Goal: Task Accomplishment & Management: Use online tool/utility

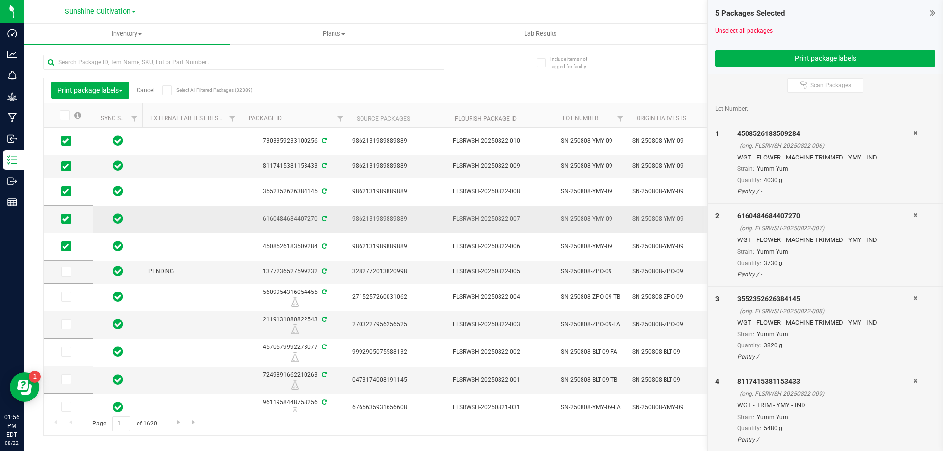
scroll to position [0, 277]
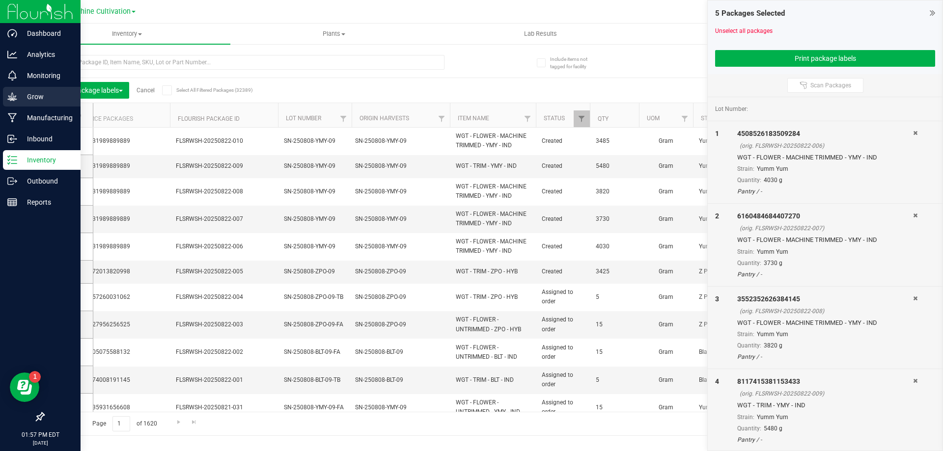
click at [17, 101] on icon at bounding box center [12, 97] width 10 height 10
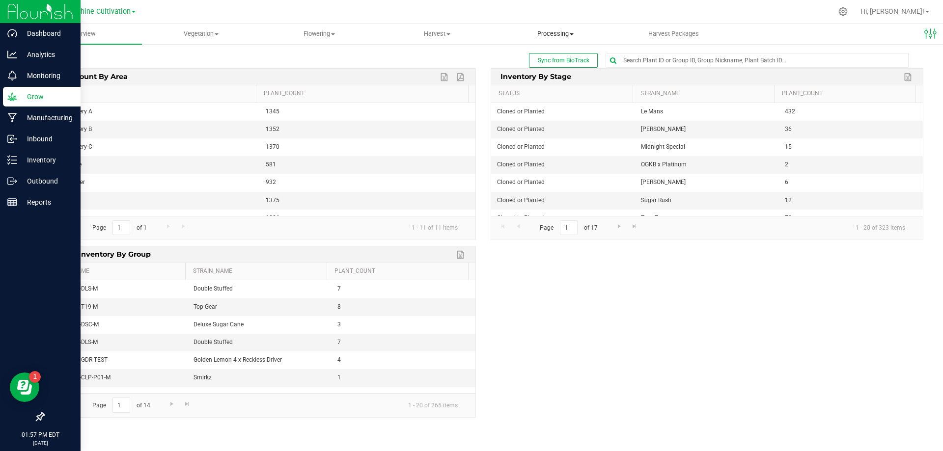
click at [555, 34] on span "Processing" at bounding box center [555, 33] width 117 height 9
click at [560, 58] on span "Processing harvests" at bounding box center [542, 59] width 91 height 8
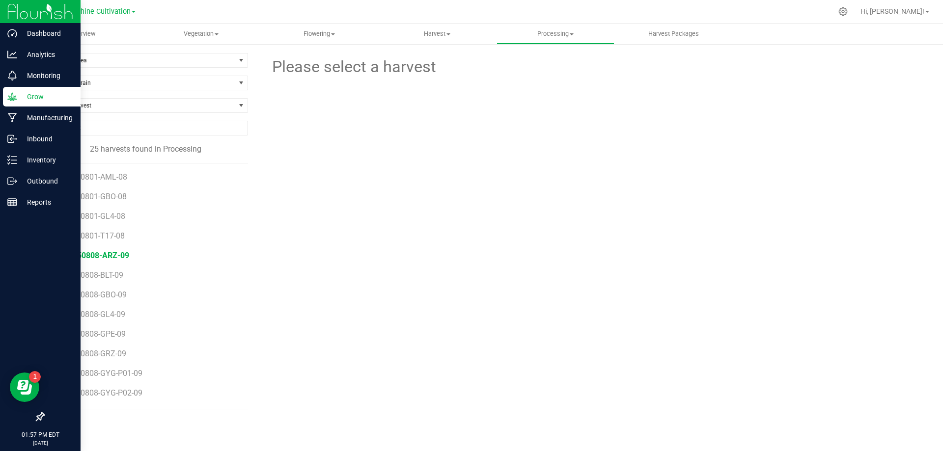
click at [113, 254] on span "SN-250808-ARZ-09" at bounding box center [94, 255] width 70 height 9
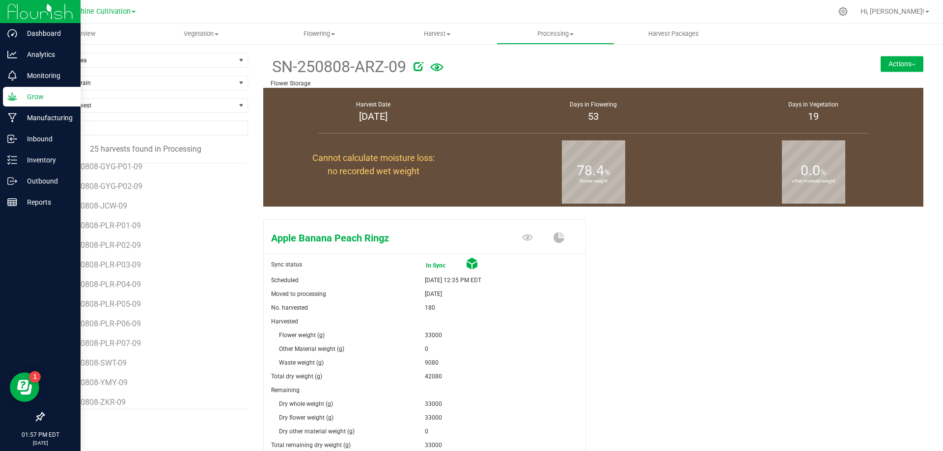
scroll to position [253, 0]
click at [114, 380] on li "SN-250808-ZPO-09" at bounding box center [149, 372] width 181 height 20
click at [114, 376] on span "SN-250808-ZPO-09" at bounding box center [94, 375] width 70 height 9
click at [897, 68] on button "Actions" at bounding box center [902, 64] width 43 height 16
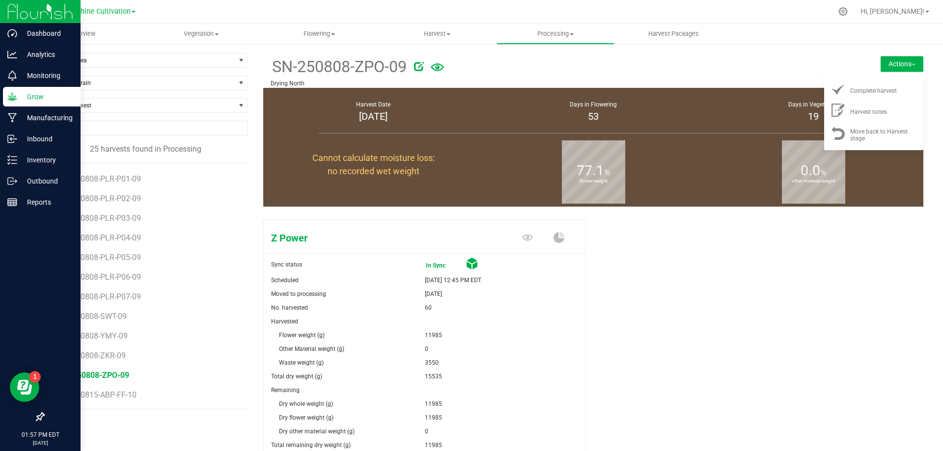
click at [703, 72] on div at bounding box center [613, 65] width 399 height 20
click at [687, 63] on div at bounding box center [613, 65] width 399 height 20
click at [769, 71] on div at bounding box center [613, 65] width 399 height 20
click at [881, 60] on button "Actions" at bounding box center [902, 64] width 43 height 16
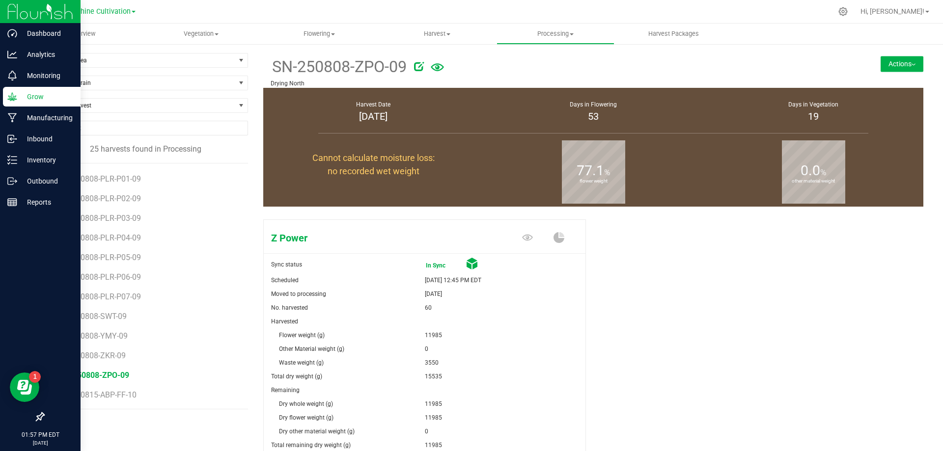
click at [881, 60] on button "Actions" at bounding box center [902, 64] width 43 height 16
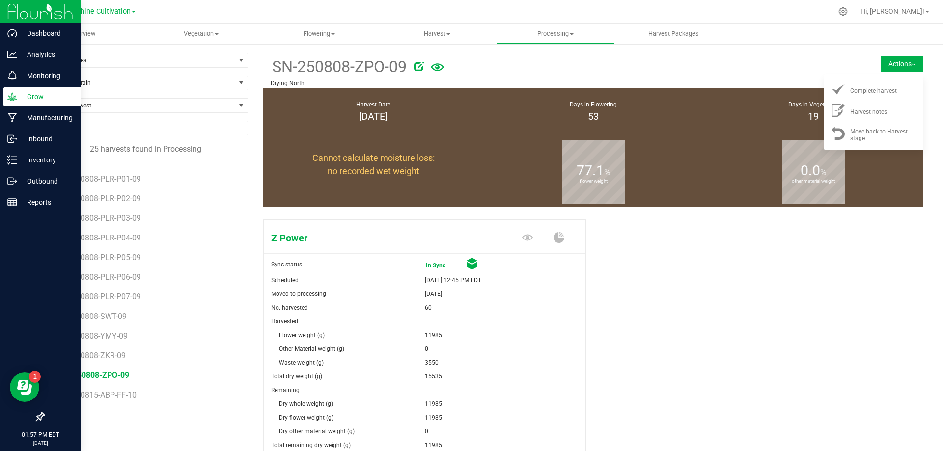
click at [881, 57] on button "Actions" at bounding box center [902, 64] width 43 height 16
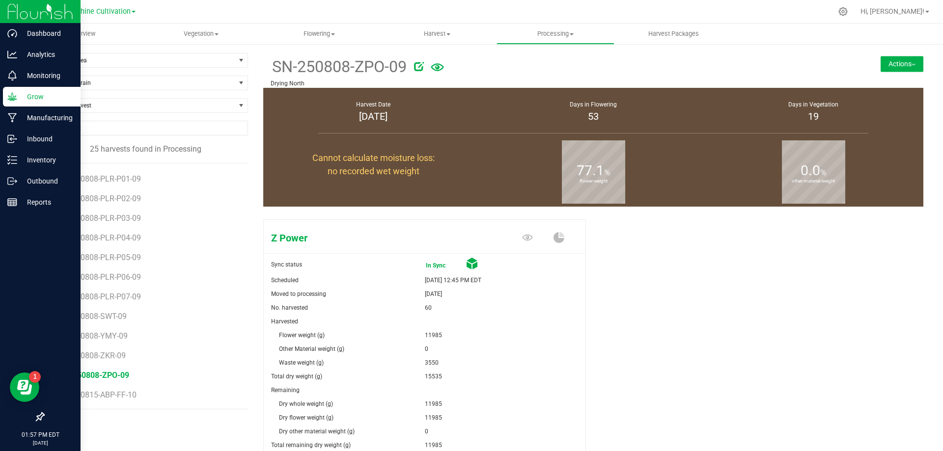
click at [881, 57] on button "Actions" at bounding box center [902, 64] width 43 height 16
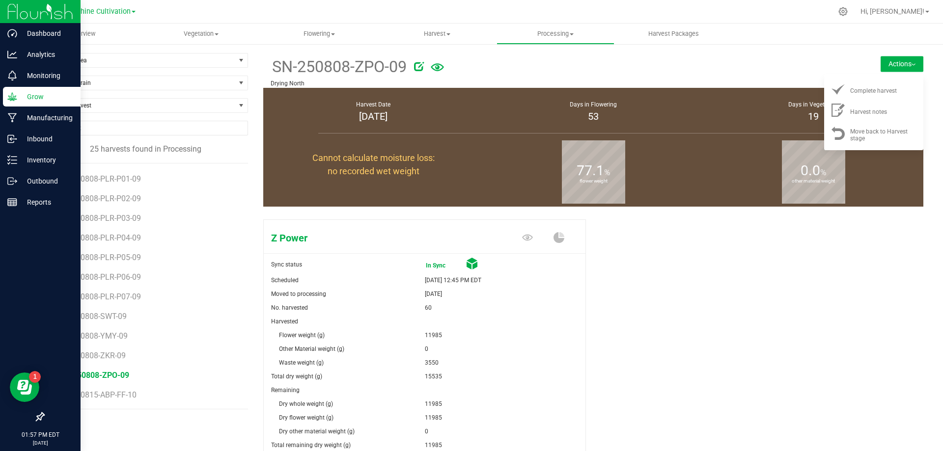
click at [671, 66] on div at bounding box center [613, 65] width 399 height 20
click at [901, 61] on button "Actions" at bounding box center [902, 64] width 43 height 16
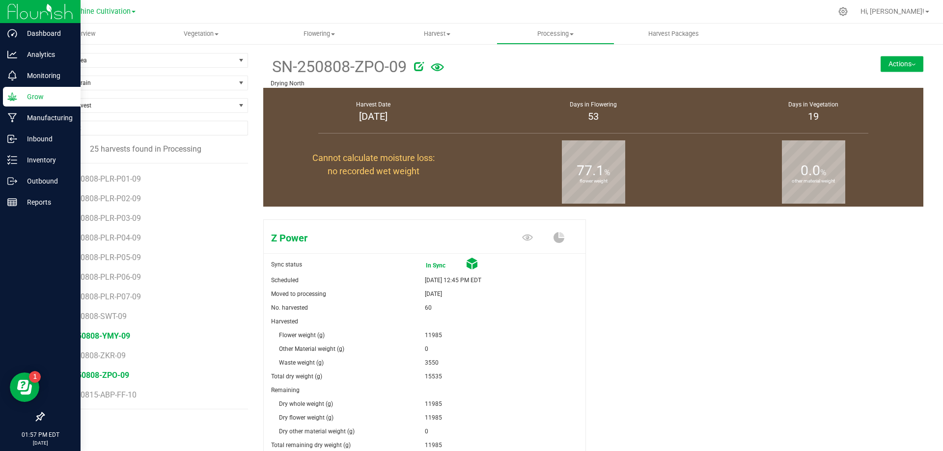
click at [114, 333] on span "SN-250808-YMY-09" at bounding box center [94, 336] width 71 height 9
click at [139, 273] on span "SN-250808-PLR-P06-09" at bounding box center [101, 277] width 85 height 9
click at [119, 211] on li "SN-250801-GL4-08" at bounding box center [149, 213] width 181 height 20
click at [117, 216] on span "SN-250801-GL4-08" at bounding box center [93, 216] width 69 height 9
click at [912, 64] on button "Actions" at bounding box center [902, 64] width 43 height 16
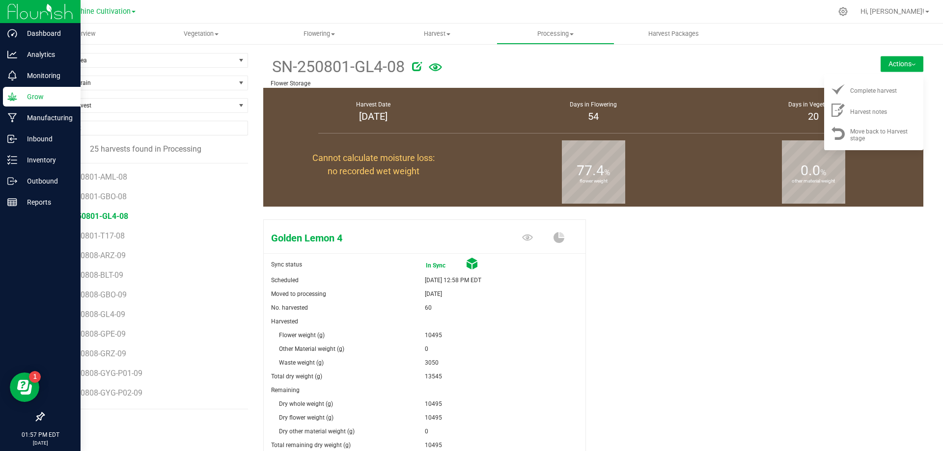
click at [783, 78] on form at bounding box center [605, 67] width 401 height 24
click at [883, 58] on button "Actions" at bounding box center [902, 64] width 43 height 16
